Goal: Task Accomplishment & Management: Use online tool/utility

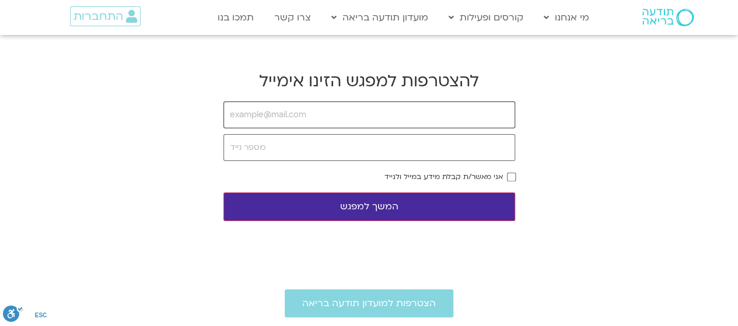
click at [239, 114] on input "email" at bounding box center [369, 114] width 292 height 27
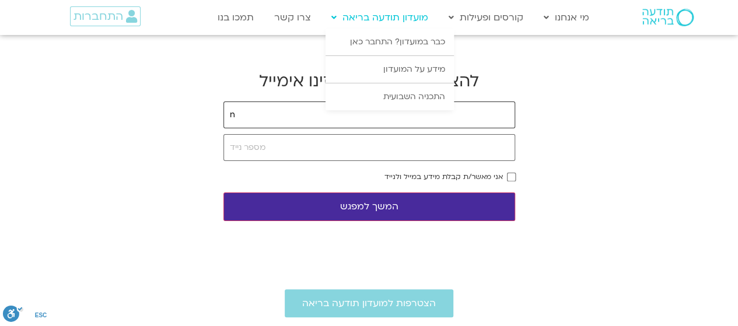
type input "n"
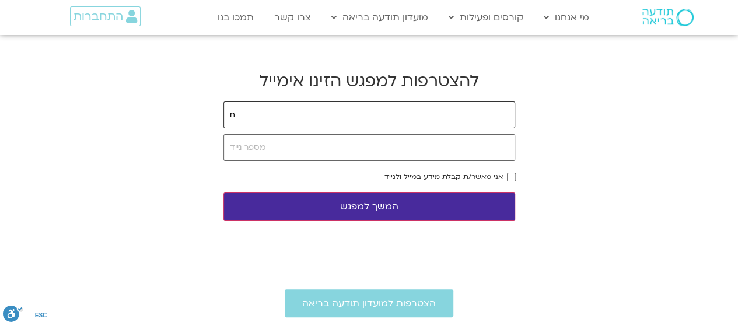
click at [232, 117] on input "n" at bounding box center [369, 114] width 292 height 27
click at [414, 205] on button "המשך למפגש" at bounding box center [369, 206] width 292 height 29
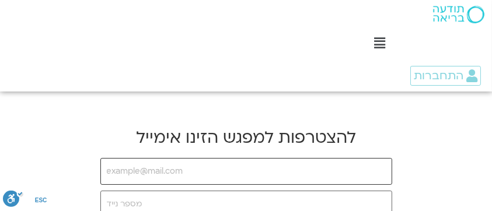
click at [113, 170] on input "email" at bounding box center [246, 171] width 292 height 27
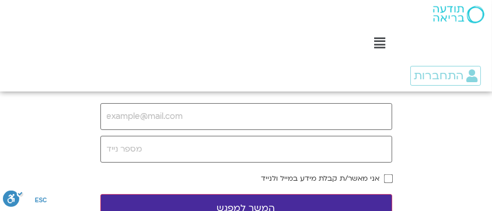
scroll to position [62, 0]
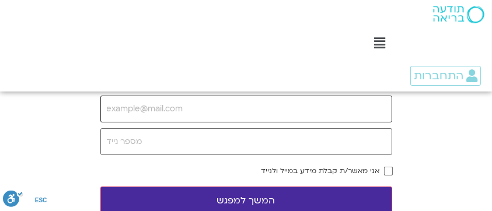
click at [108, 108] on input "email" at bounding box center [246, 109] width 292 height 27
